Goal: Communication & Community: Answer question/provide support

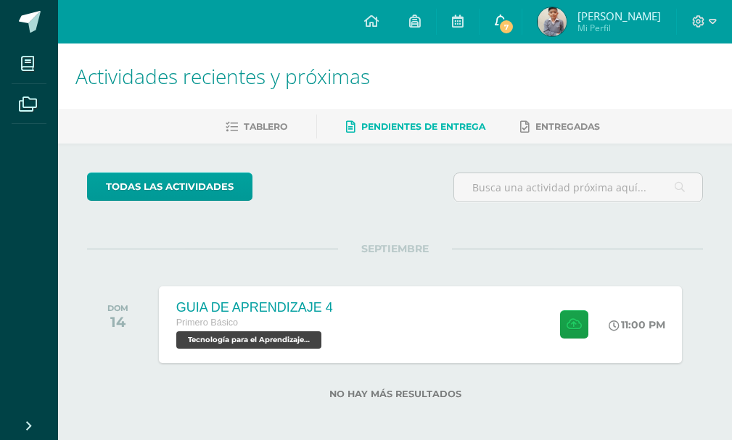
click at [511, 31] on span "7" at bounding box center [506, 27] width 16 height 16
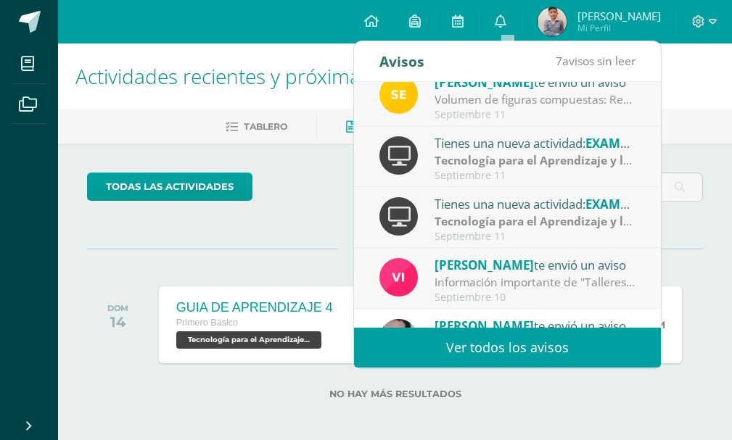
scroll to position [242, 0]
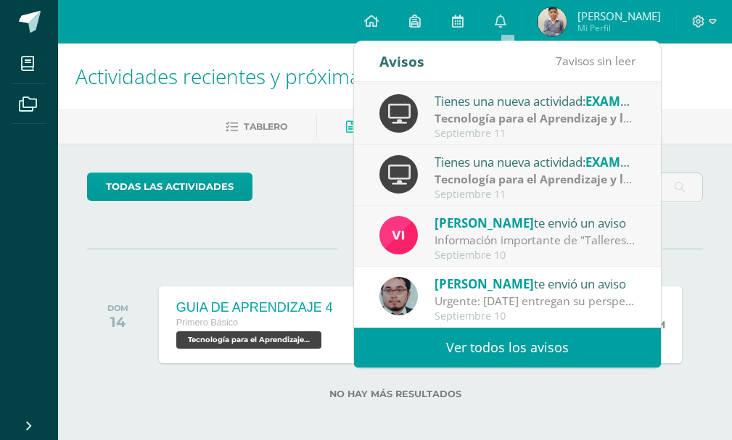
click at [485, 220] on div "[PERSON_NAME] te envió un aviso" at bounding box center [535, 222] width 202 height 19
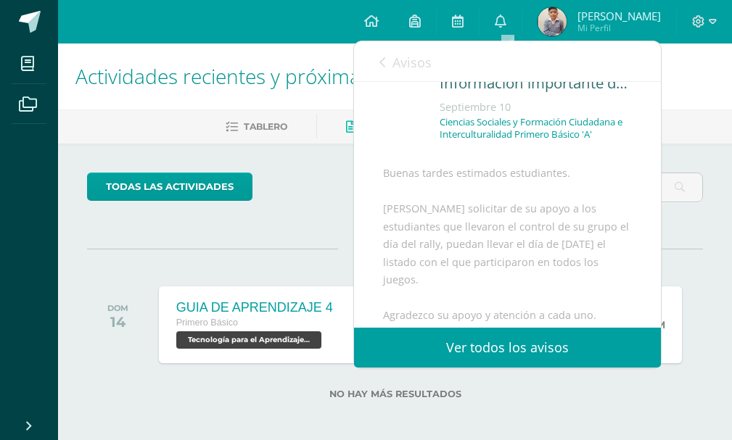
scroll to position [0, 0]
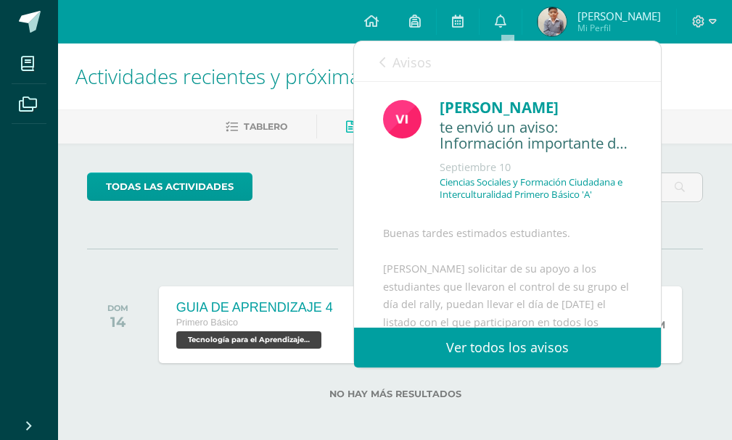
click at [395, 71] on link "Avisos" at bounding box center [405, 61] width 52 height 41
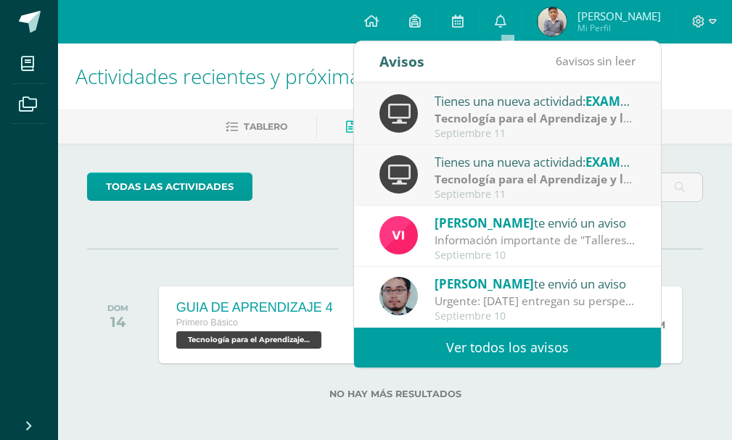
click at [497, 190] on div "Septiembre 11" at bounding box center [535, 195] width 202 height 12
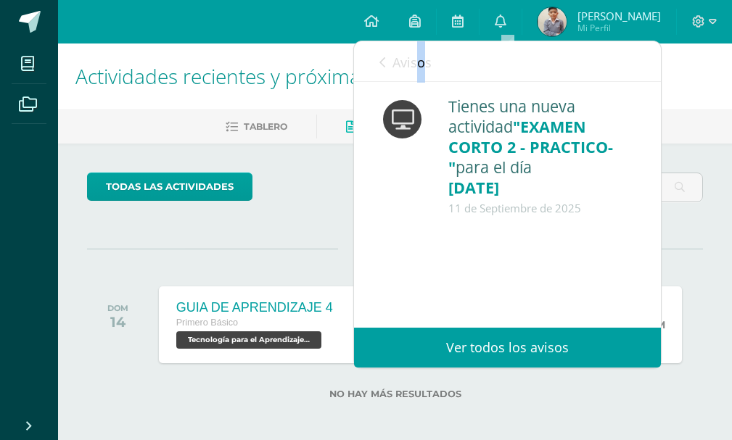
click at [421, 76] on link "Avisos" at bounding box center [405, 61] width 52 height 41
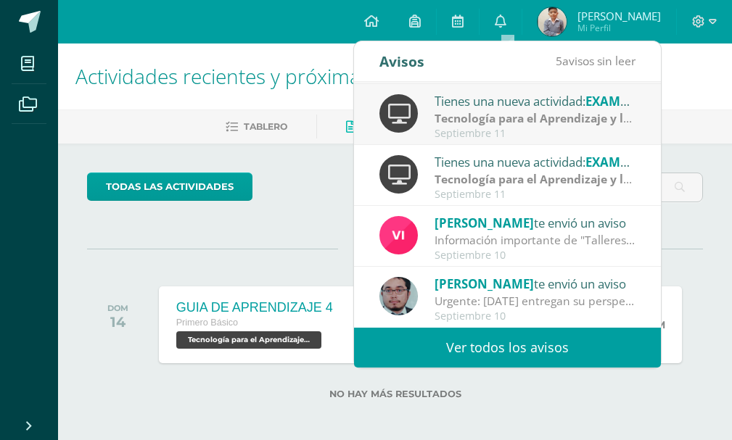
click at [443, 122] on strong "Tecnología para el Aprendizaje y la Comunicación (Informática)" at bounding box center [611, 118] width 354 height 16
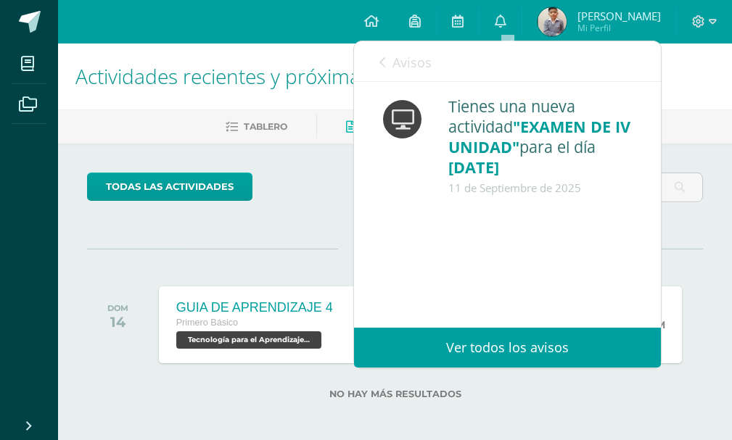
click at [413, 70] on span "Avisos" at bounding box center [411, 62] width 39 height 17
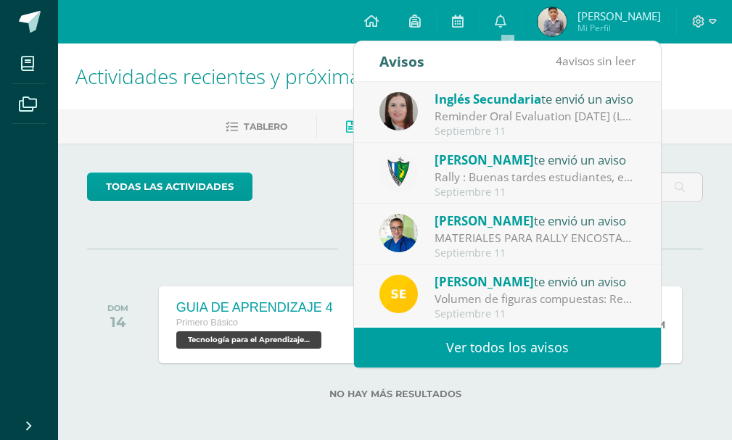
click at [501, 284] on div "[PERSON_NAME] te envió un aviso" at bounding box center [535, 281] width 202 height 19
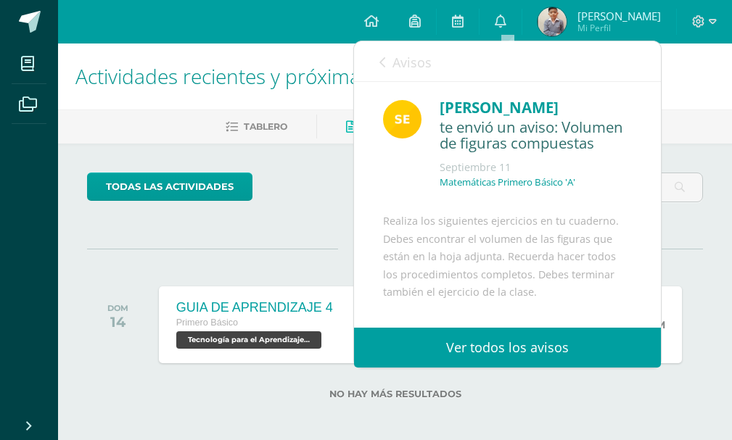
click at [384, 60] on icon at bounding box center [382, 63] width 6 height 12
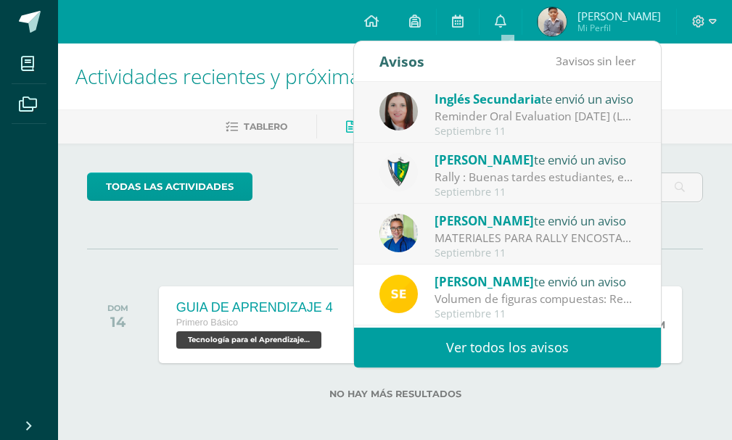
click at [481, 235] on div "MATERIALES PARA RALLY ENCOSTALADOS: Buena tardes estimados padres de familia y …" at bounding box center [535, 238] width 202 height 17
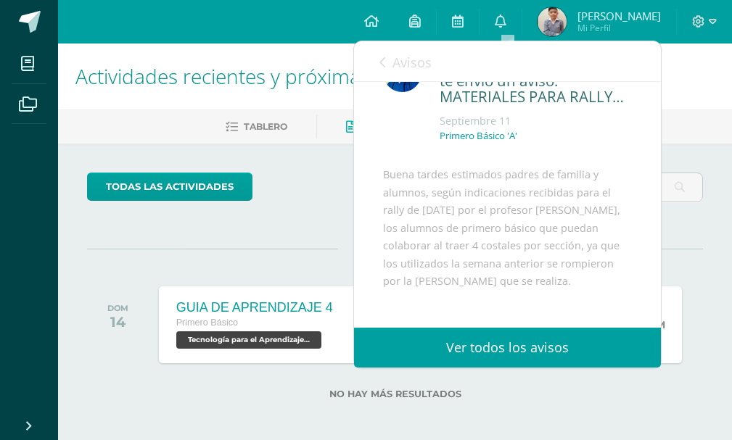
scroll to position [73, 0]
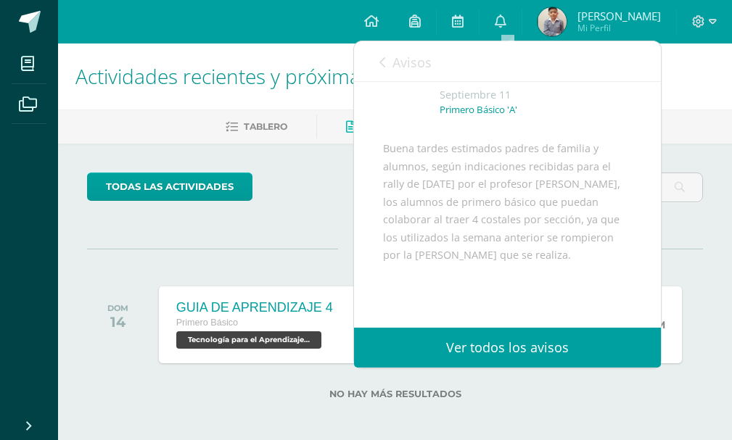
click at [408, 67] on span "Avisos" at bounding box center [411, 62] width 39 height 17
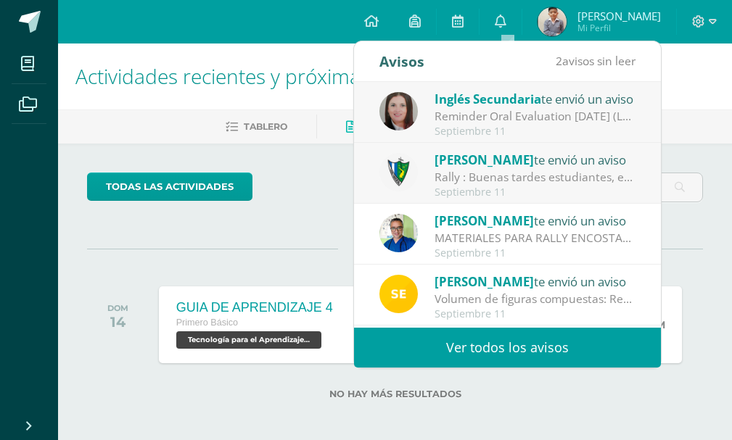
click at [485, 173] on div "Rally : Buenas tardes estudiantes, es un gusto saludarlos. Por este medio se in…" at bounding box center [535, 177] width 202 height 17
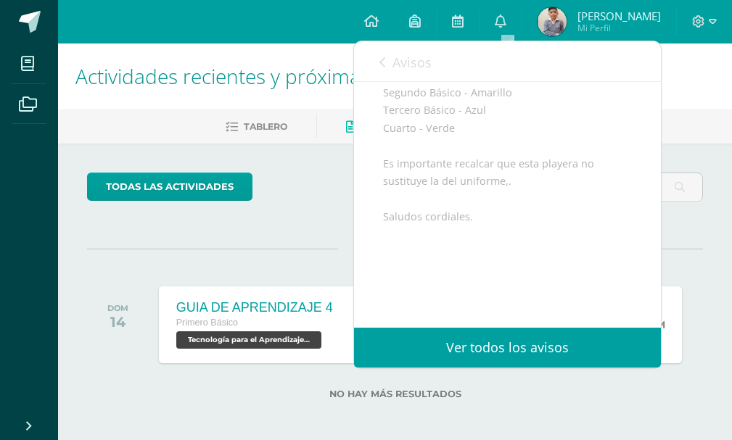
scroll to position [344, 0]
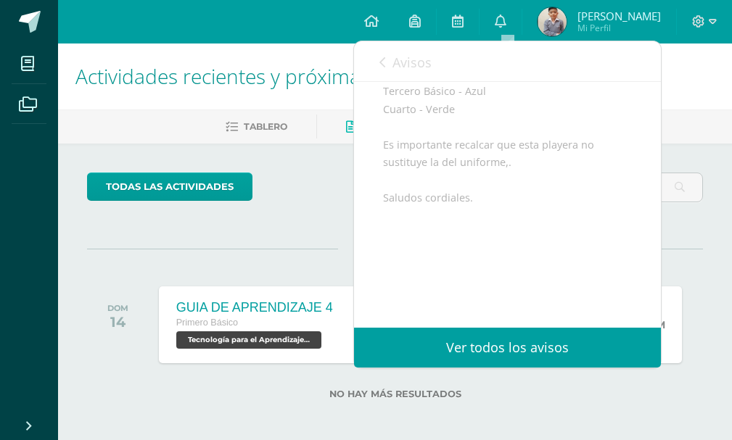
click at [410, 74] on link "Avisos" at bounding box center [405, 61] width 52 height 41
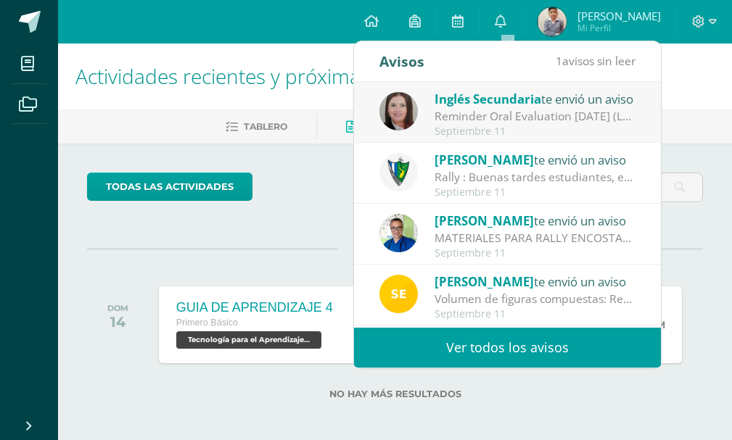
click at [453, 128] on div "Septiembre 11" at bounding box center [535, 131] width 202 height 12
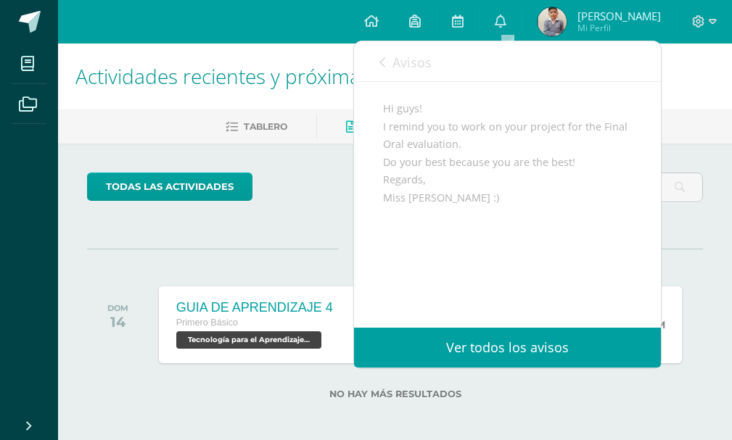
scroll to position [88, 0]
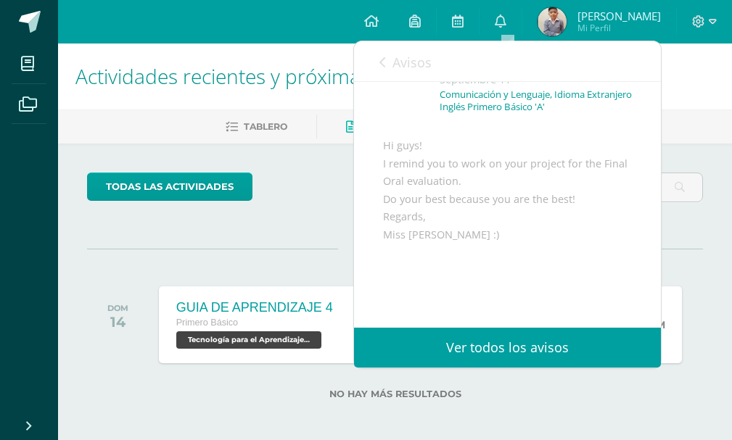
click at [400, 66] on span "Avisos" at bounding box center [411, 62] width 39 height 17
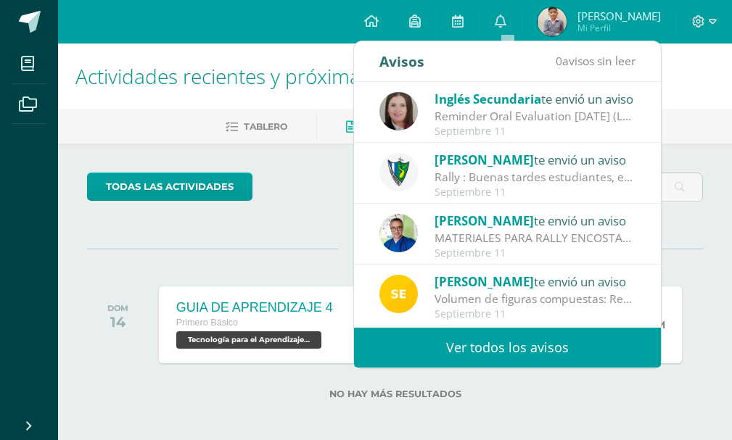
click at [276, 141] on div "Tablero Pendientes de entrega Entregadas" at bounding box center [412, 127] width 709 height 34
